Goal: Check status: Verify the current state of an ongoing process or item

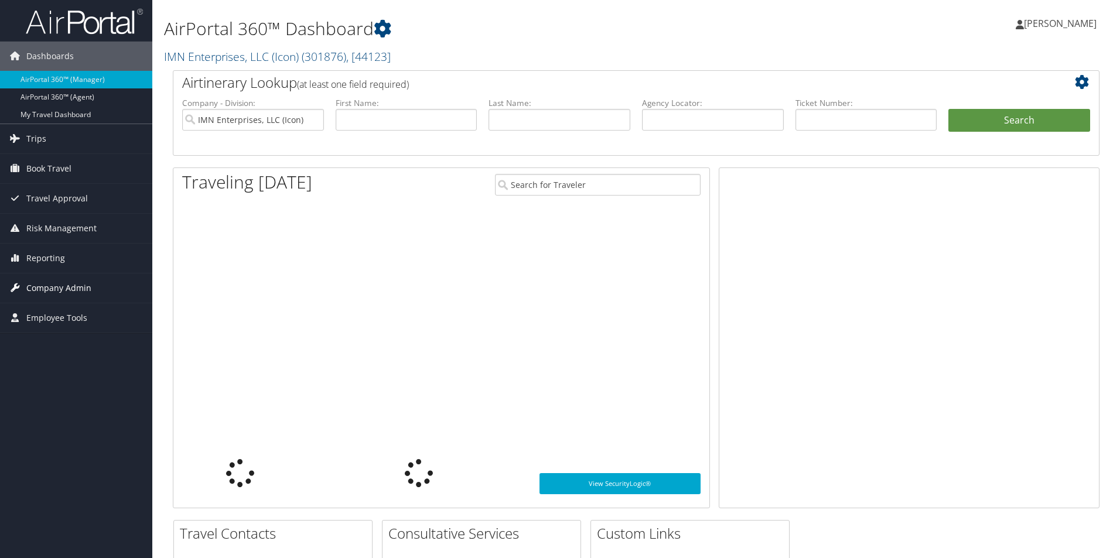
click at [77, 289] on span "Company Admin" at bounding box center [58, 288] width 65 height 29
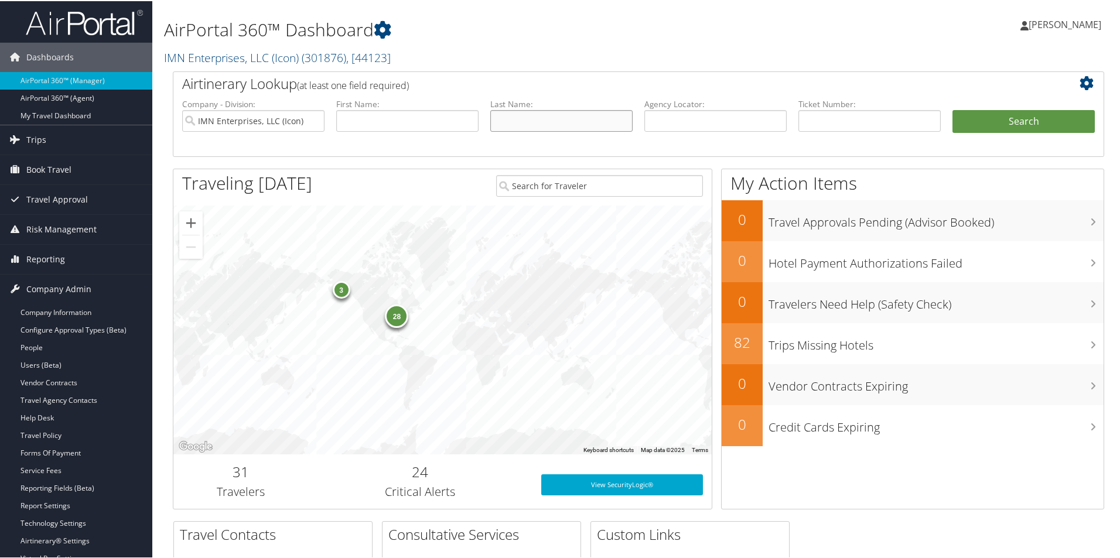
click at [527, 121] on input "text" at bounding box center [561, 120] width 142 height 22
type input "Bute"
click at [456, 115] on input "text" at bounding box center [407, 120] width 142 height 22
type input "Samir"
click at [1008, 118] on button "Search" at bounding box center [1024, 120] width 142 height 23
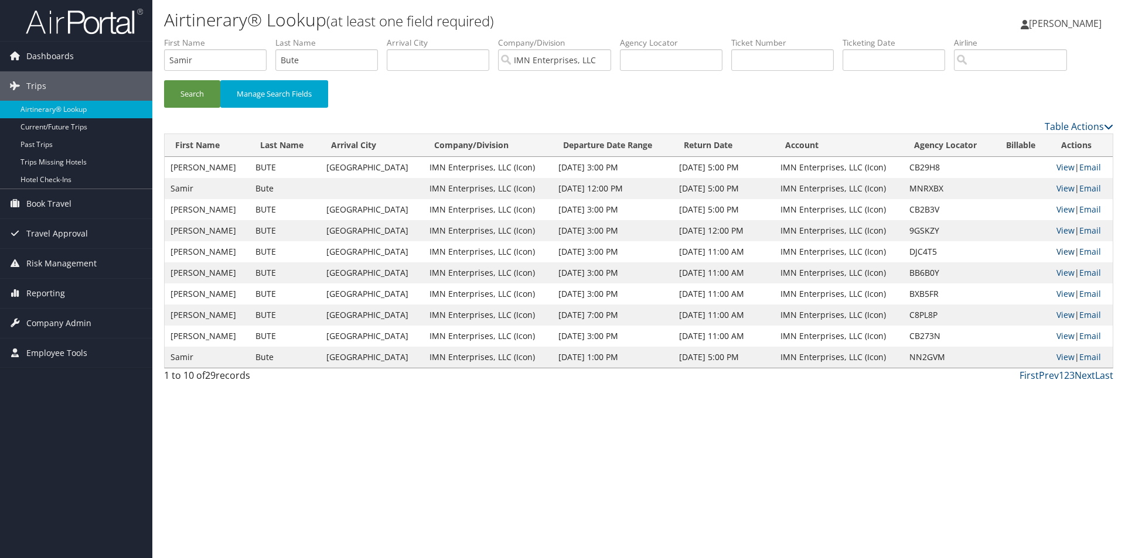
click at [1061, 254] on link "View" at bounding box center [1066, 251] width 18 height 11
drag, startPoint x: 341, startPoint y: 68, endPoint x: 271, endPoint y: 76, distance: 70.8
click at [270, 37] on ul "First Name Samir Last Name Bute Departure City Arrival City Company/Division IM…" at bounding box center [638, 37] width 949 height 0
drag, startPoint x: 236, startPoint y: 54, endPoint x: 159, endPoint y: 57, distance: 77.4
click at [164, 57] on form "First Name Samir Last Name Departure City Arrival City Company/Division IMN Ent…" at bounding box center [638, 78] width 949 height 82
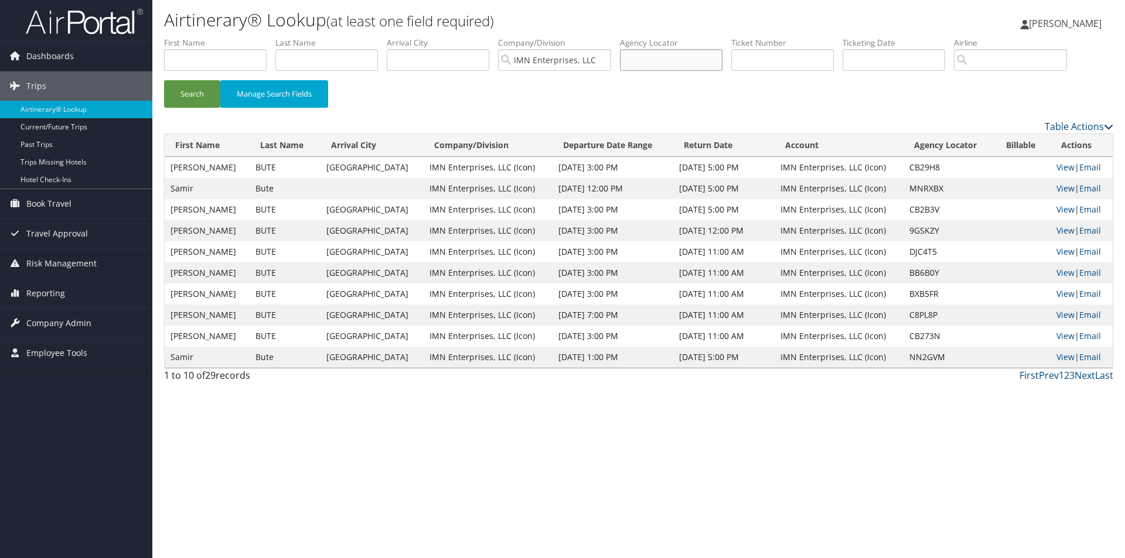
click at [643, 60] on input "text" at bounding box center [671, 60] width 103 height 22
paste input "DJC7V3"
type input "DJC7V3"
click at [203, 96] on button "Search" at bounding box center [192, 94] width 56 height 28
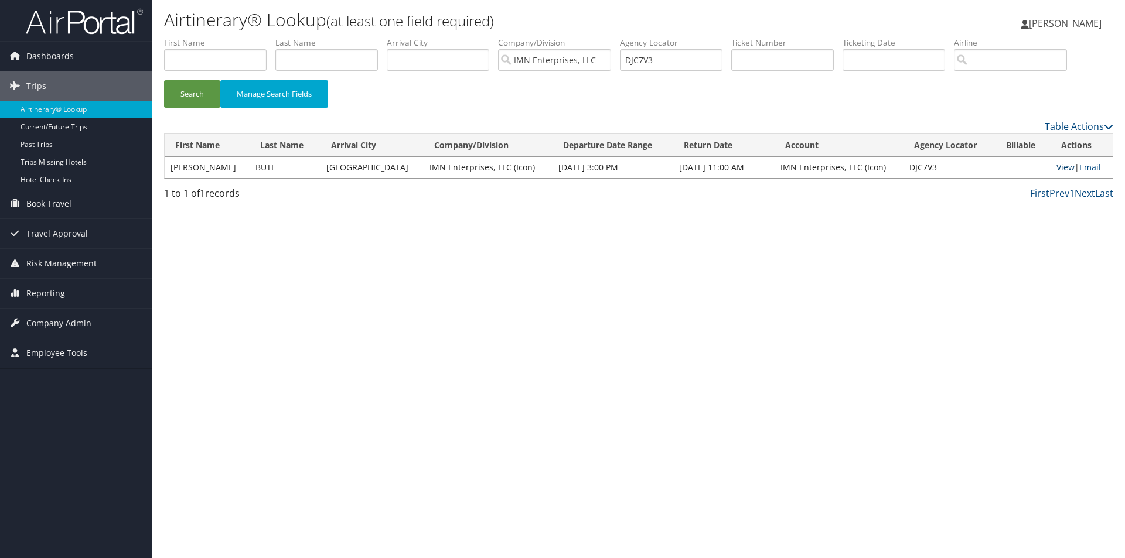
click at [1065, 166] on link "View" at bounding box center [1066, 167] width 18 height 11
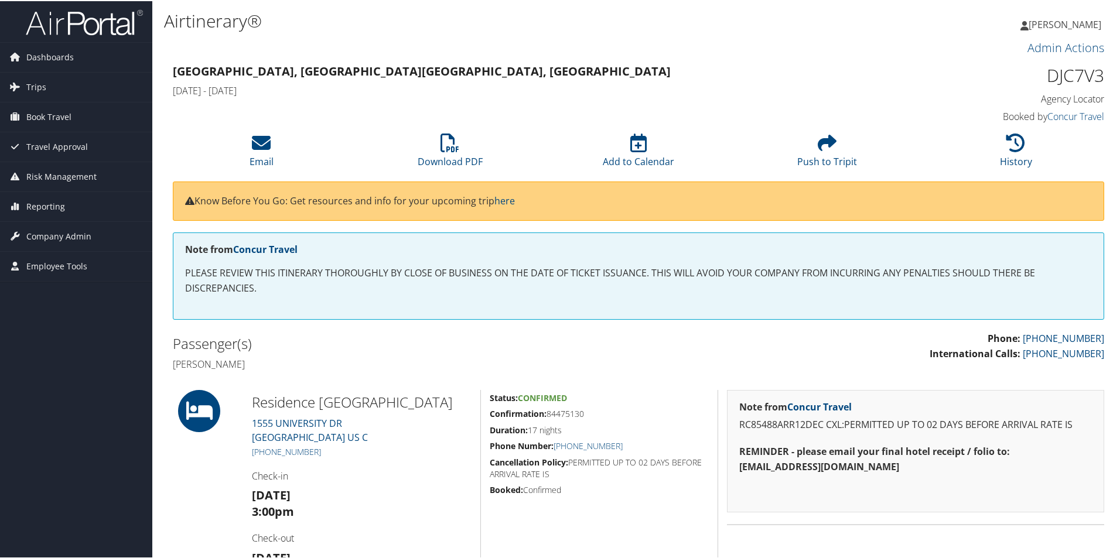
click at [619, 438] on div "Status: Confirmed Confirmation: 84475130 Duration: 17 nights Phone Number: [PHO…" at bounding box center [599, 491] width 237 height 204
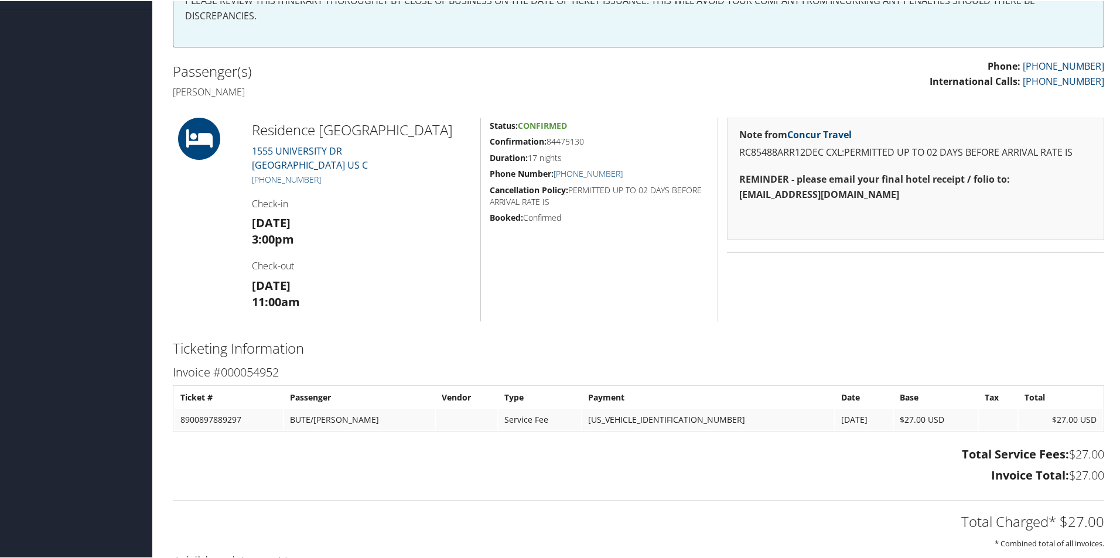
scroll to position [293, 0]
